Goal: Transaction & Acquisition: Purchase product/service

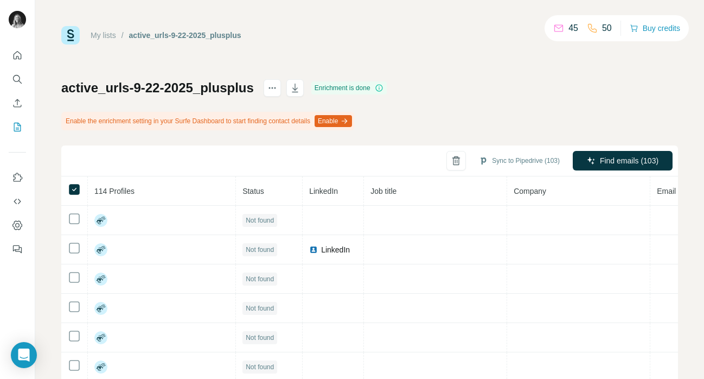
click at [639, 28] on button "Buy credits" at bounding box center [655, 28] width 50 height 15
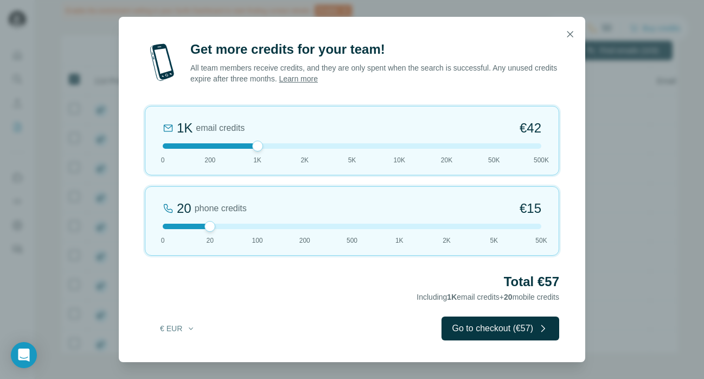
drag, startPoint x: 211, startPoint y: 146, endPoint x: 243, endPoint y: 147, distance: 32.0
click at [243, 147] on div at bounding box center [352, 145] width 379 height 5
drag, startPoint x: 208, startPoint y: 225, endPoint x: 151, endPoint y: 225, distance: 56.9
click at [151, 225] on div "0 phone credits €0 [PHONE_NUMBER] 1K 2K 5K 50K" at bounding box center [352, 220] width 414 height 69
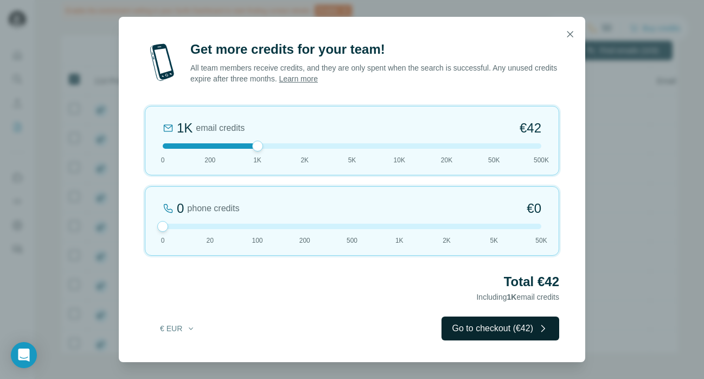
click at [505, 329] on button "Go to checkout (€42)" at bounding box center [500, 328] width 118 height 24
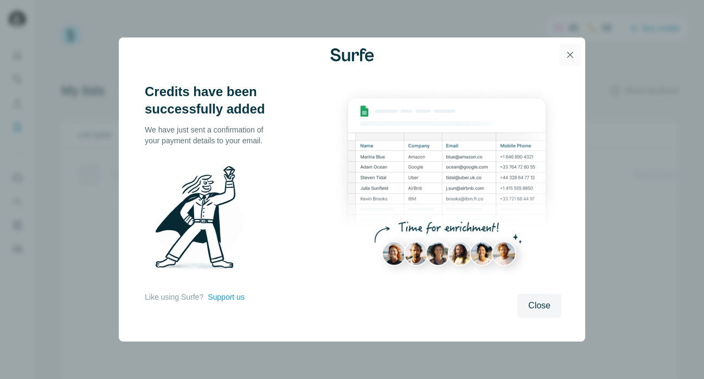
click at [569, 60] on icon "button" at bounding box center [570, 54] width 11 height 11
